Goal: Task Accomplishment & Management: Manage account settings

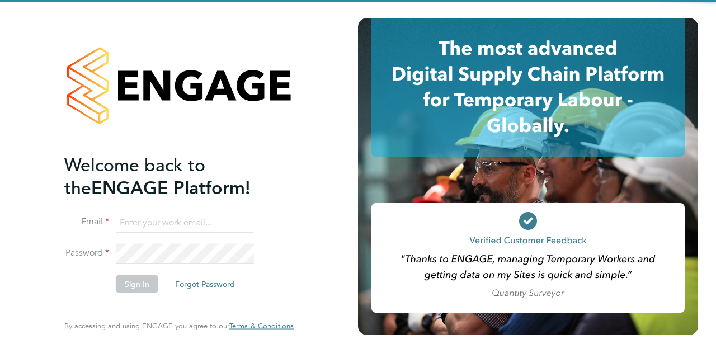
type input "James.hunter@wates.co.uk"
click at [147, 270] on li "Password" at bounding box center [173, 259] width 218 height 31
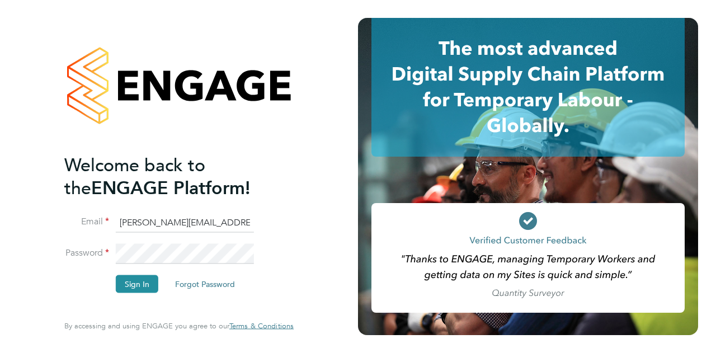
click at [148, 276] on button "Sign In" at bounding box center [137, 284] width 43 height 18
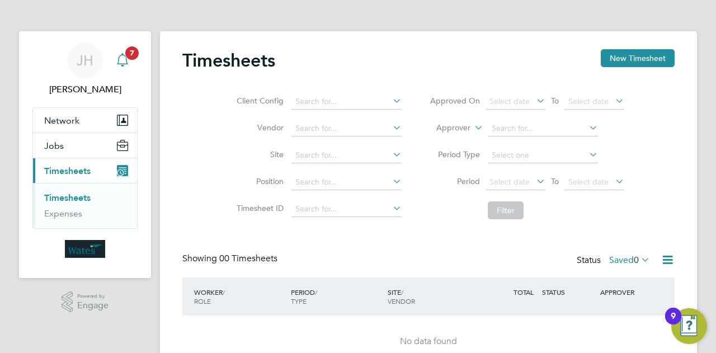
click at [129, 59] on app-alerts-badge "7" at bounding box center [132, 52] width 15 height 15
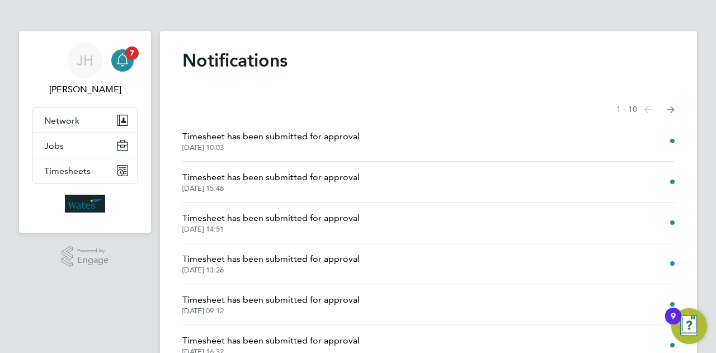
click at [282, 138] on span "Timesheet has been submitted for approval" at bounding box center [270, 136] width 177 height 13
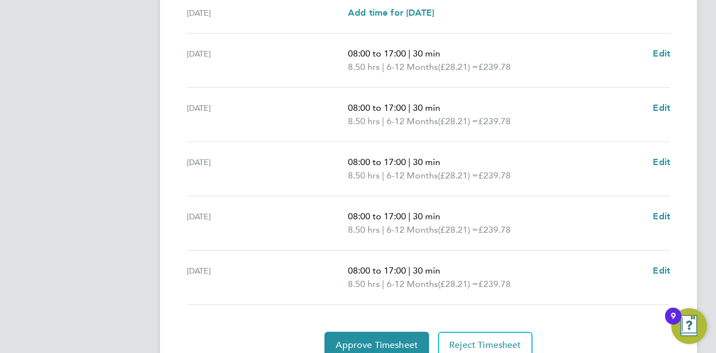
scroll to position [462, 0]
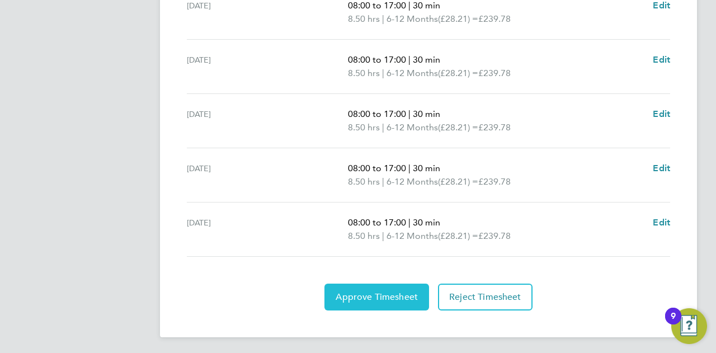
click at [383, 294] on span "Approve Timesheet" at bounding box center [377, 297] width 82 height 11
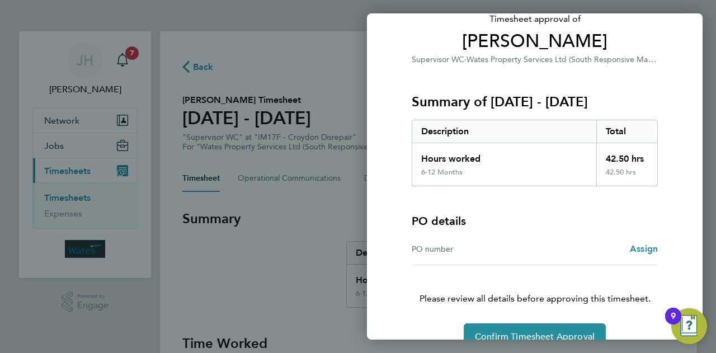
scroll to position [105, 0]
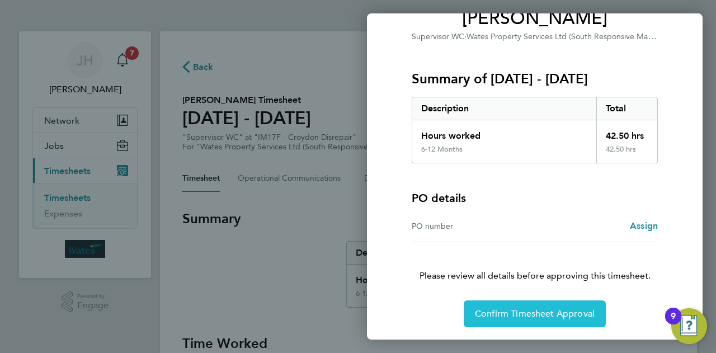
click at [561, 306] on button "Confirm Timesheet Approval" at bounding box center [535, 314] width 142 height 27
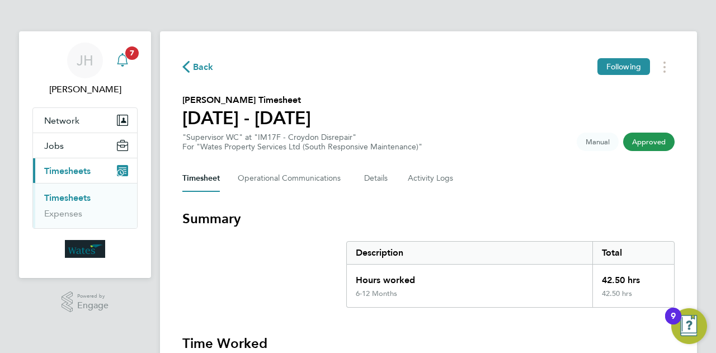
click at [124, 62] on icon "Main navigation" at bounding box center [122, 59] width 13 height 13
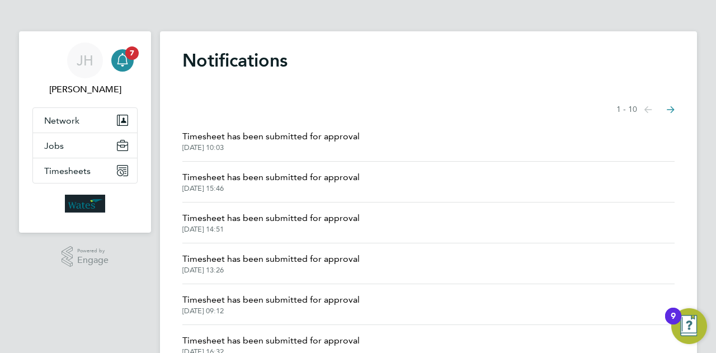
click at [285, 184] on span "Timesheet has been submitted for approval" at bounding box center [270, 177] width 177 height 13
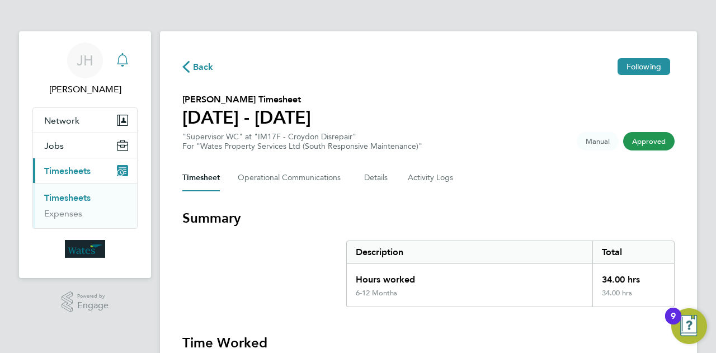
click at [122, 63] on icon "Main navigation" at bounding box center [122, 59] width 13 height 13
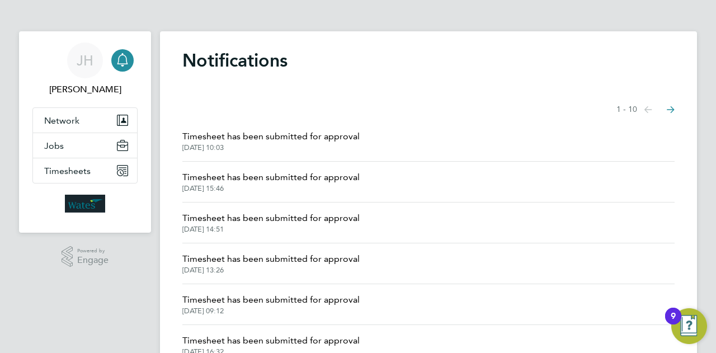
click at [262, 220] on span "Timesheet has been submitted for approval" at bounding box center [270, 218] width 177 height 13
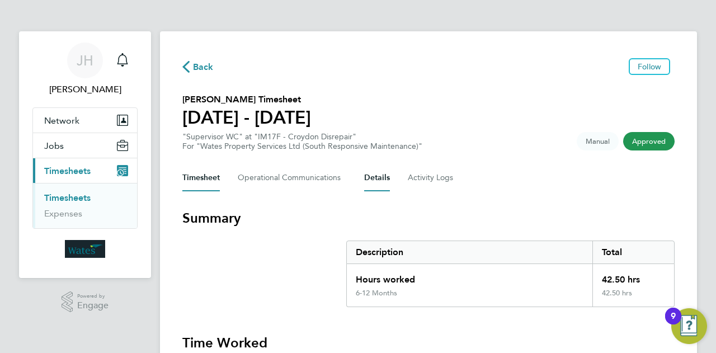
click at [370, 173] on button "Details" at bounding box center [377, 178] width 26 height 27
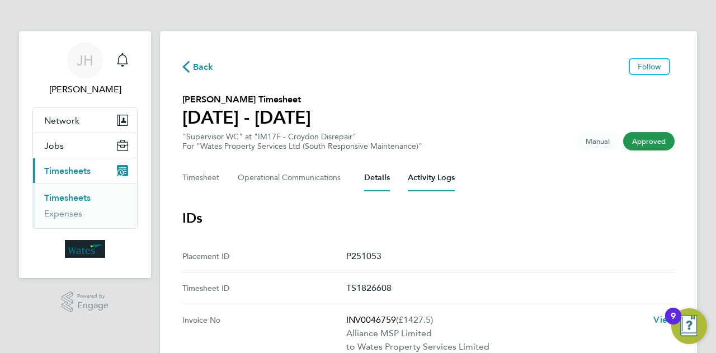
click at [416, 173] on Logs-tab "Activity Logs" at bounding box center [431, 178] width 47 height 27
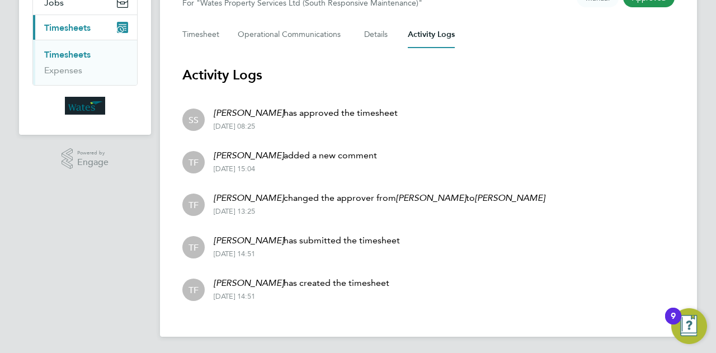
scroll to position [144, 0]
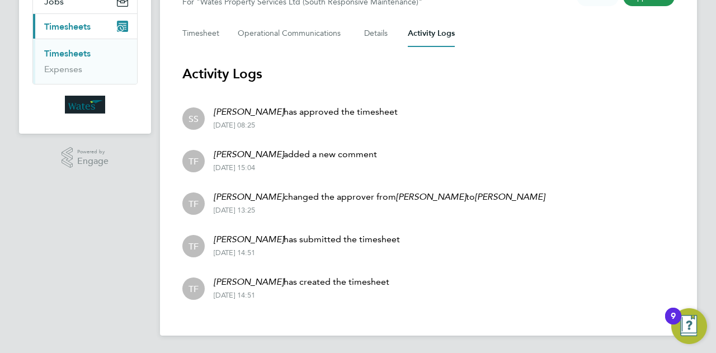
drag, startPoint x: 243, startPoint y: 106, endPoint x: 288, endPoint y: 118, distance: 45.6
click at [288, 118] on p "Summer [PERSON_NAME] has approved the timesheet" at bounding box center [306, 111] width 184 height 13
click at [289, 120] on div "Summer [PERSON_NAME] has approved the timesheet [DATE] 08:25" at bounding box center [301, 117] width 193 height 25
drag, startPoint x: 340, startPoint y: 132, endPoint x: 346, endPoint y: 132, distance: 5.6
click at [341, 132] on li "SS Summer [PERSON_NAME] has approved the timesheet [DATE] 08:25" at bounding box center [428, 117] width 493 height 43
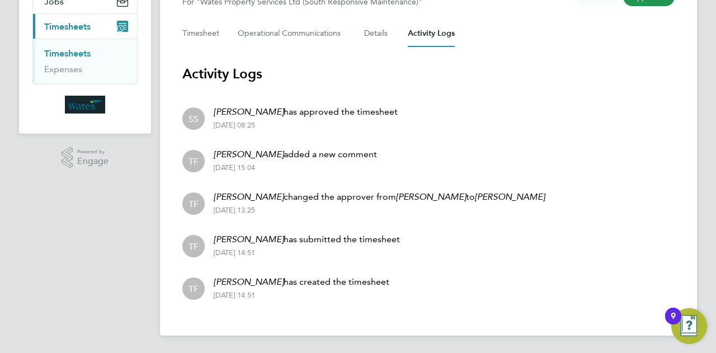
click at [248, 125] on div "[DATE] 08:25" at bounding box center [306, 125] width 184 height 9
click at [249, 125] on div "[DATE] 08:25" at bounding box center [306, 125] width 184 height 9
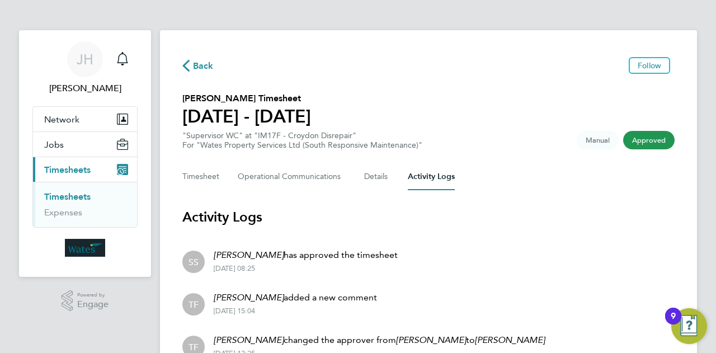
scroll to position [0, 0]
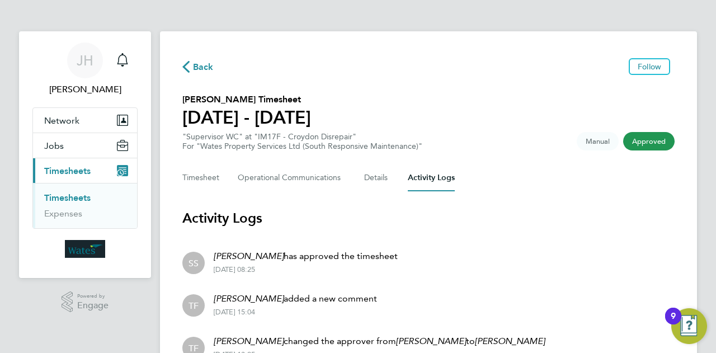
click at [344, 237] on section "Activity Logs SS Summer [PERSON_NAME] has approved the timesheet [DATE] 08:25 T…" at bounding box center [428, 331] width 493 height 244
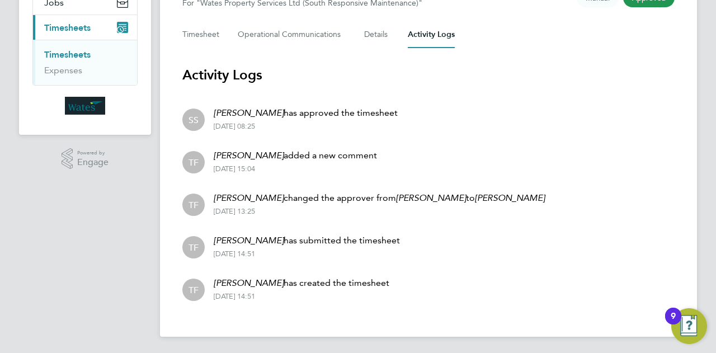
scroll to position [144, 0]
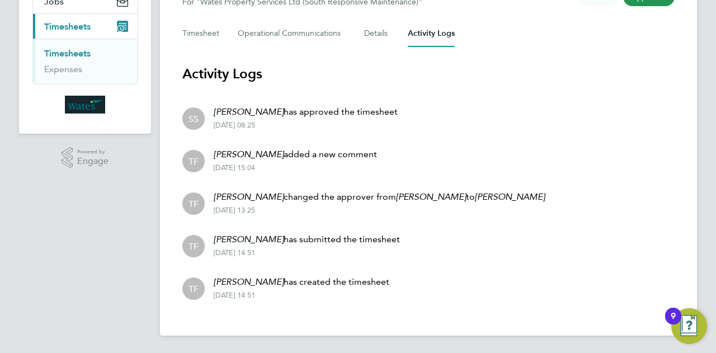
drag, startPoint x: 419, startPoint y: 196, endPoint x: 418, endPoint y: 208, distance: 11.8
click at [418, 208] on div "[PERSON_NAME] changed the approver from [PERSON_NAME] to Summer [PERSON_NAME] […" at bounding box center [375, 202] width 340 height 25
click at [418, 208] on div "[DATE] 13:25" at bounding box center [379, 210] width 331 height 9
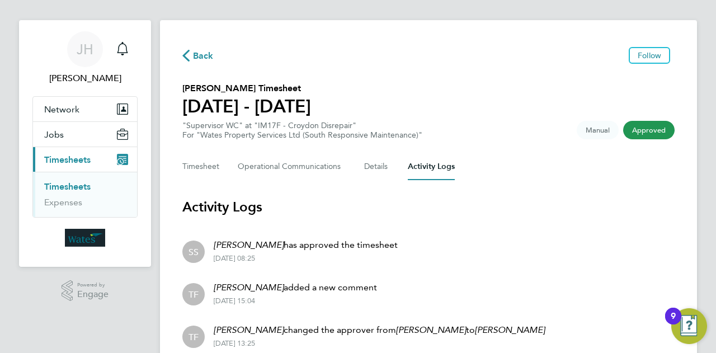
scroll to position [0, 0]
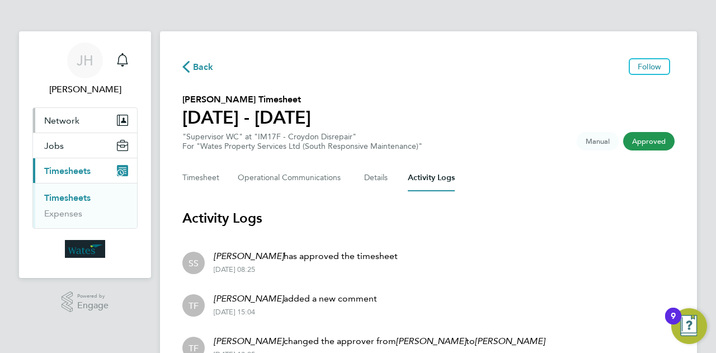
click at [54, 115] on span "Network" at bounding box center [61, 120] width 35 height 11
